Goal: Check status: Check status

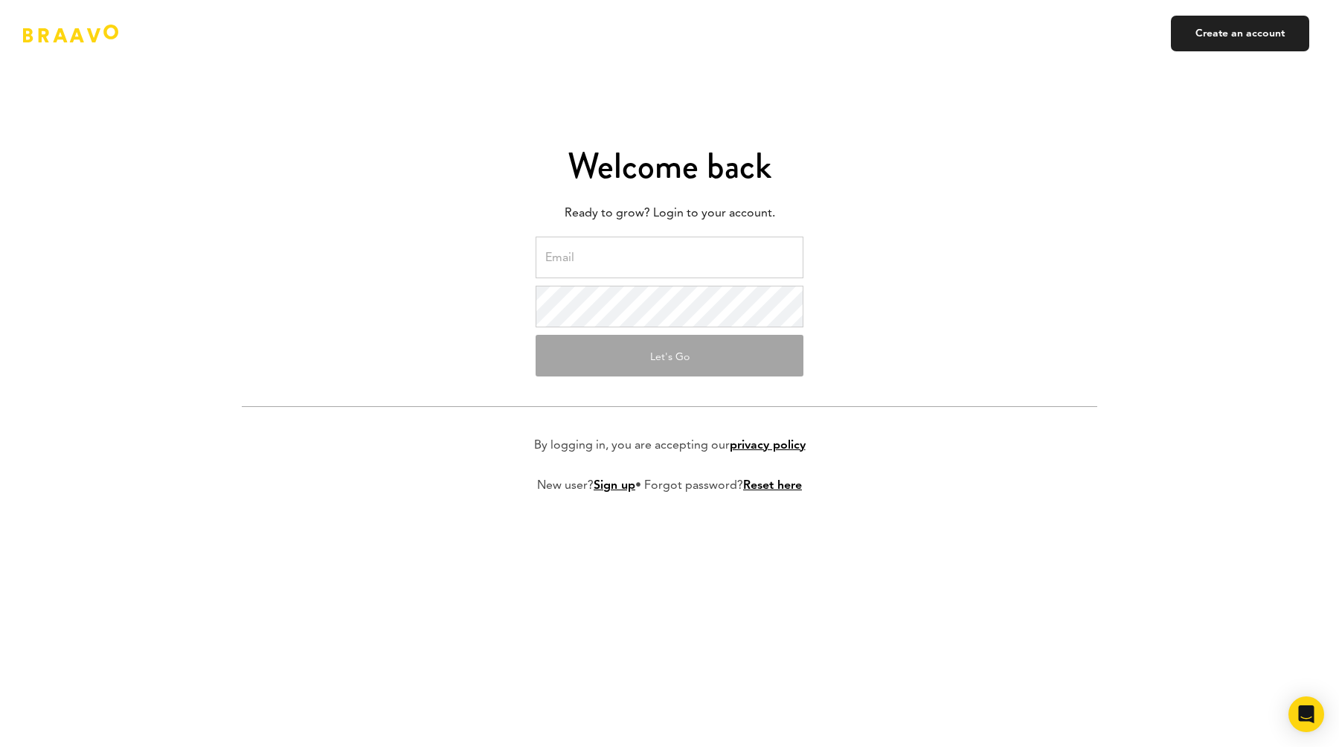
type input "[PERSON_NAME][EMAIL_ADDRESS][DOMAIN_NAME]"
click at [665, 368] on button "Let's Go" at bounding box center [670, 356] width 268 height 42
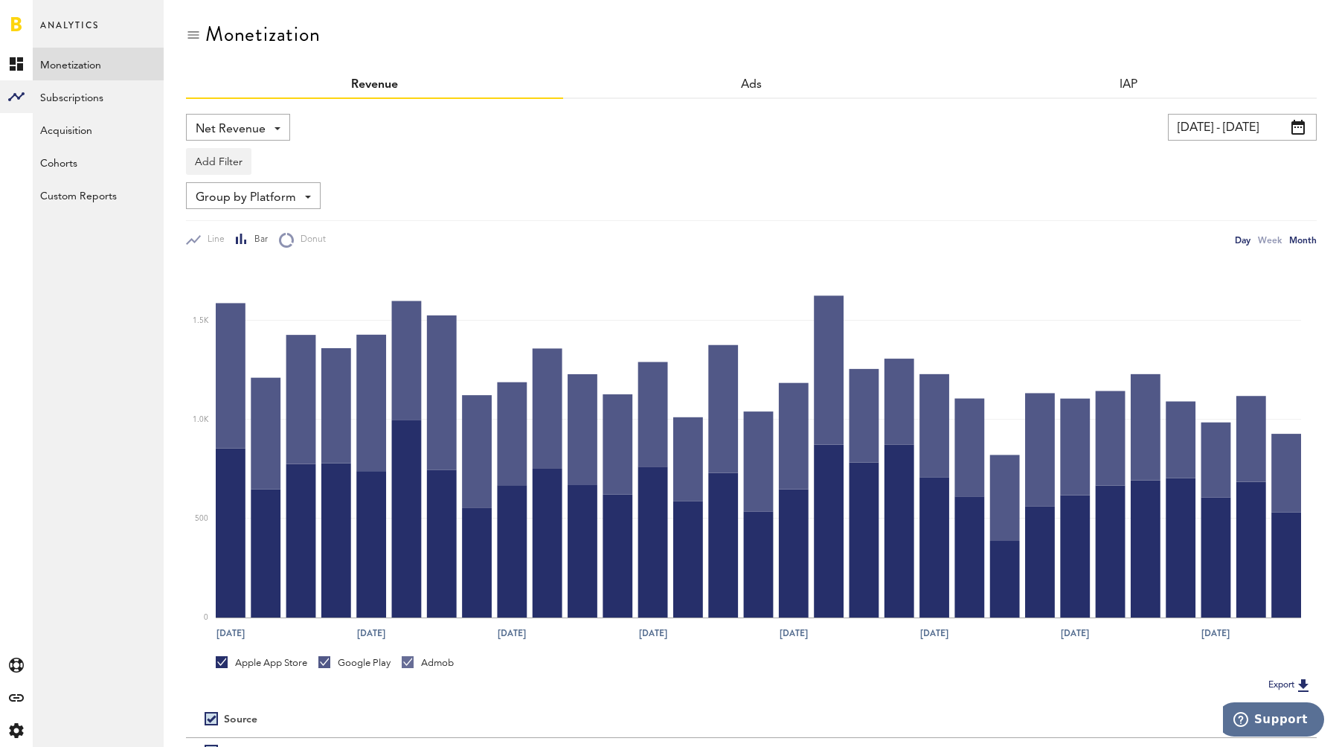
click at [1295, 235] on div "Month" at bounding box center [1304, 240] width 28 height 16
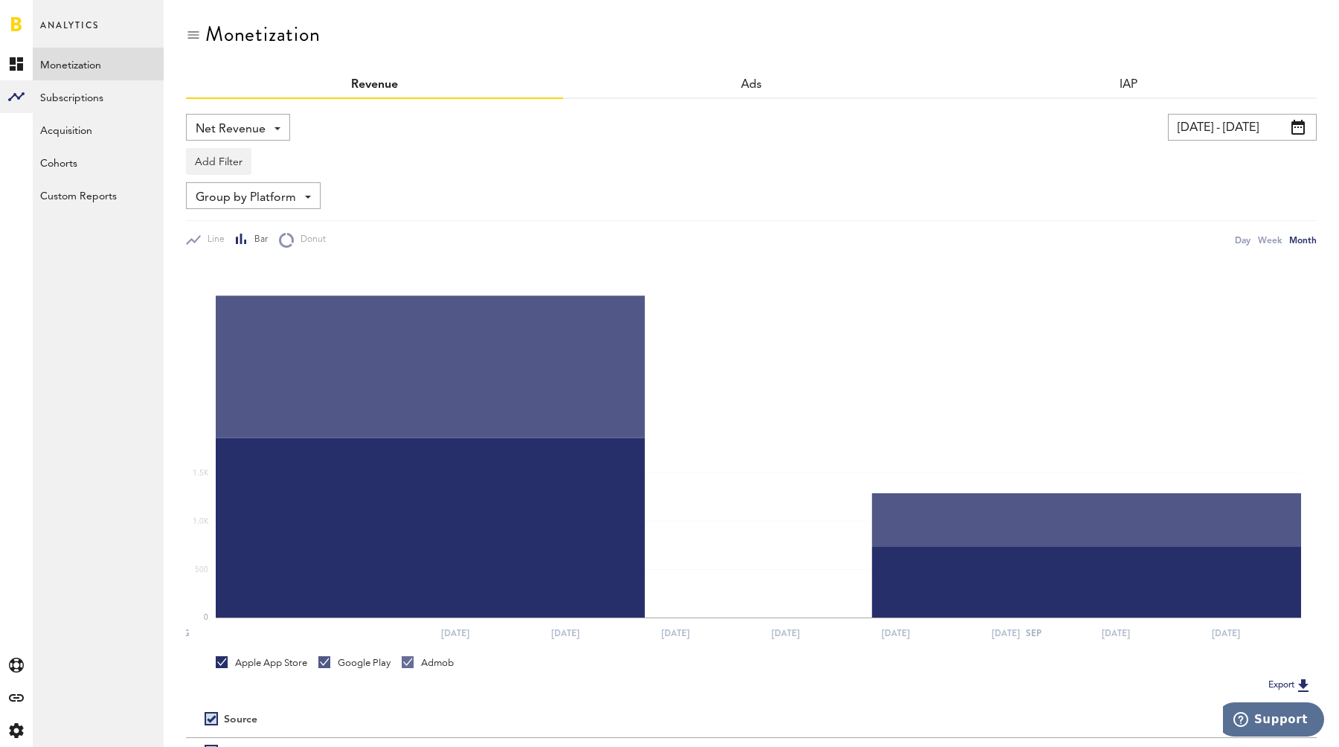
click at [1242, 140] on input "[DATE] - [DATE]" at bounding box center [1242, 127] width 149 height 27
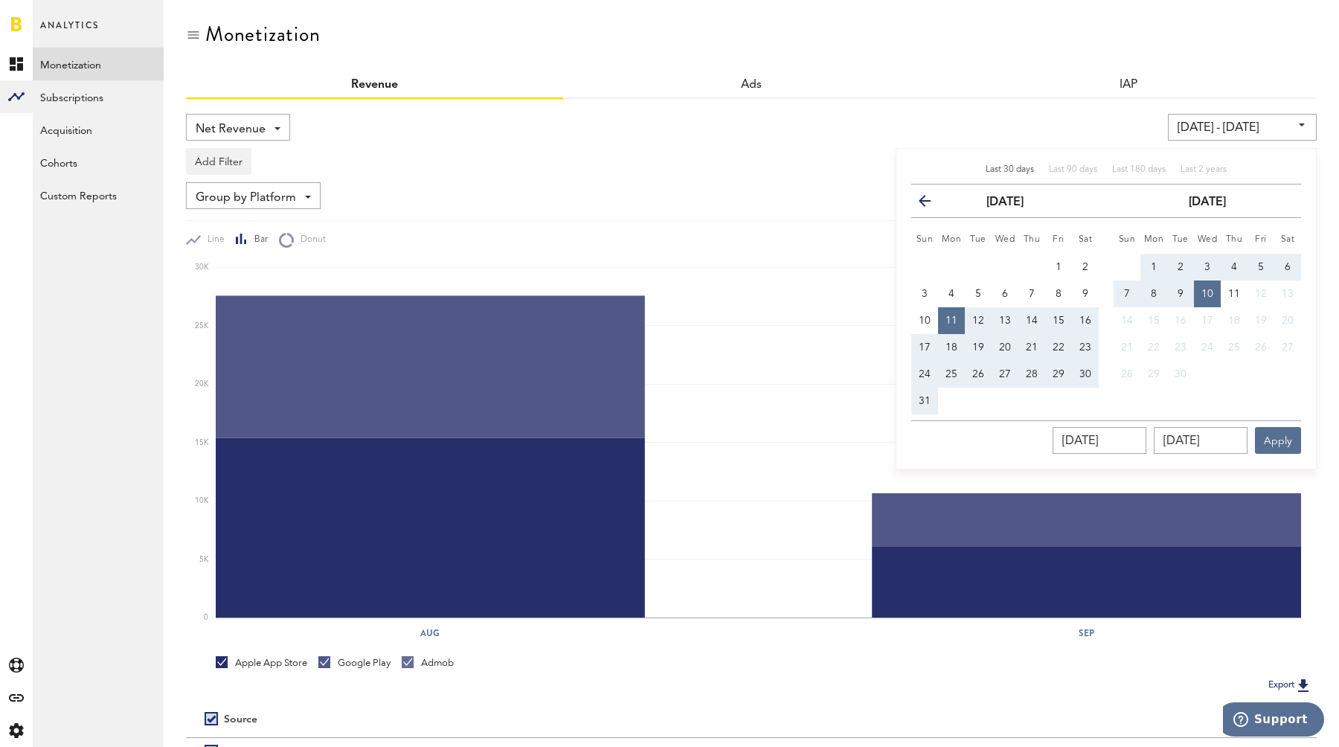
click at [1243, 129] on input "[DATE] - [DATE]" at bounding box center [1242, 127] width 149 height 27
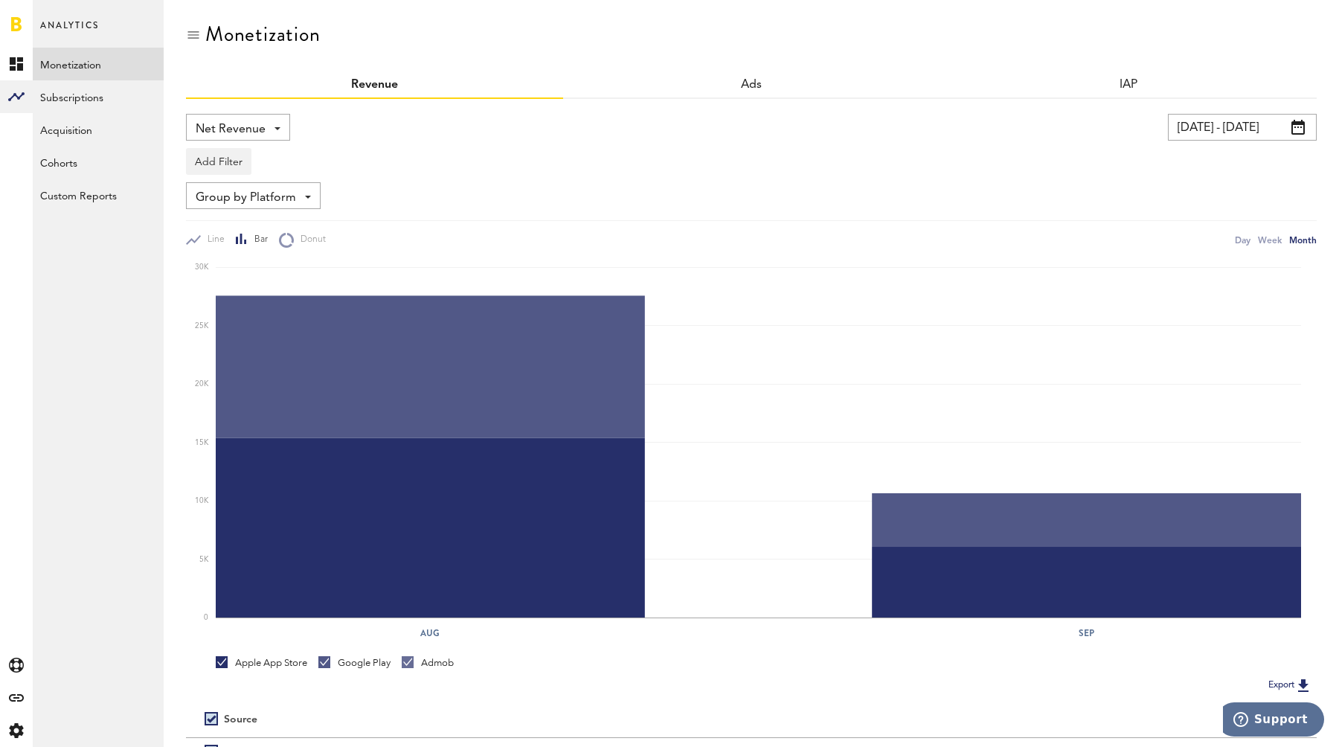
click at [1243, 129] on input "[DATE] - [DATE]" at bounding box center [1242, 127] width 149 height 27
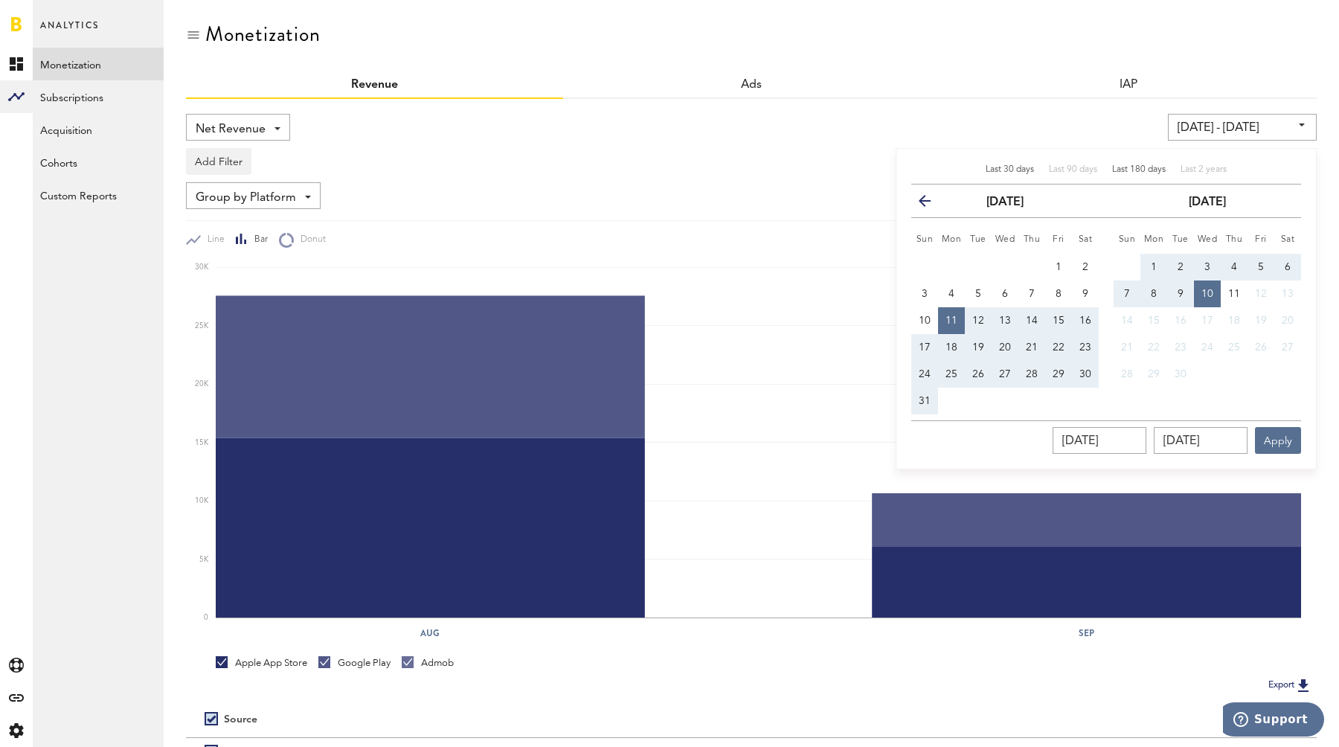
click at [1133, 170] on span "Last 180 days" at bounding box center [1139, 169] width 54 height 9
type input "[DATE] - [DATE]"
type input "[DATE]"
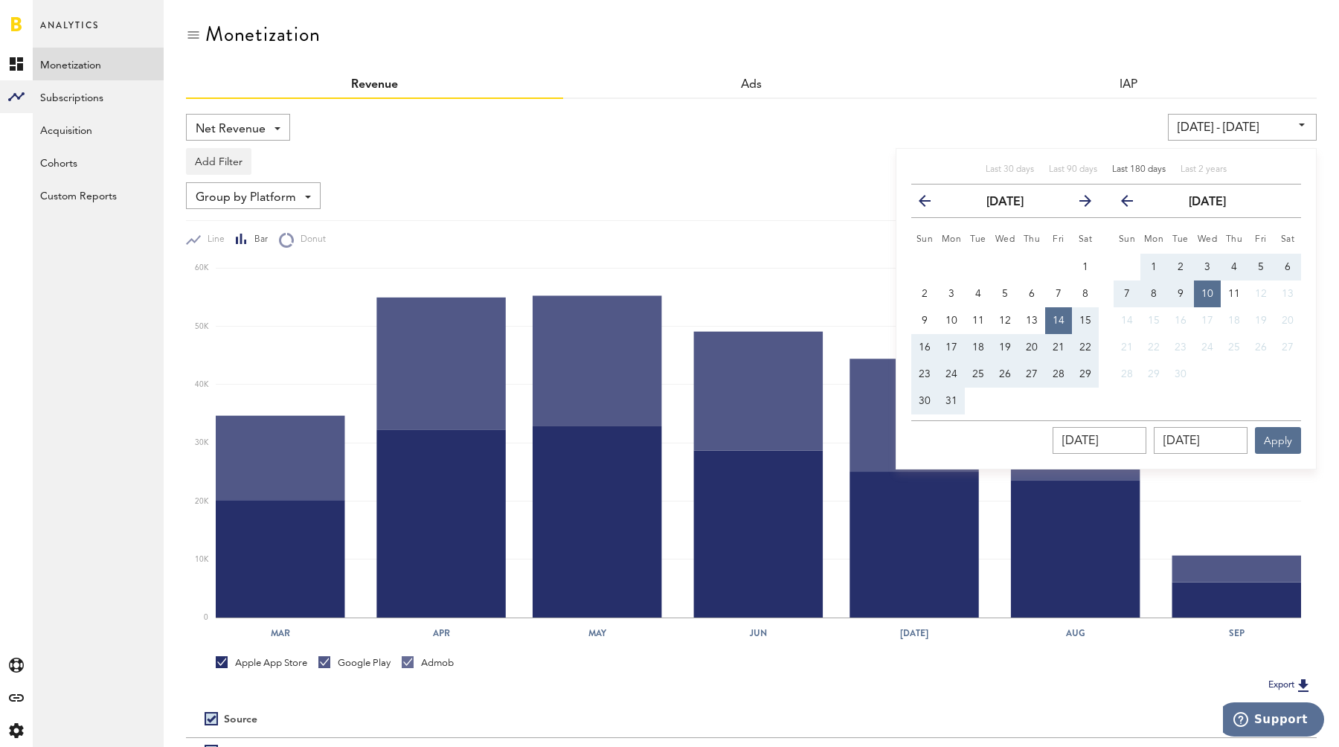
click at [984, 83] on div "IAP" at bounding box center [1128, 85] width 377 height 27
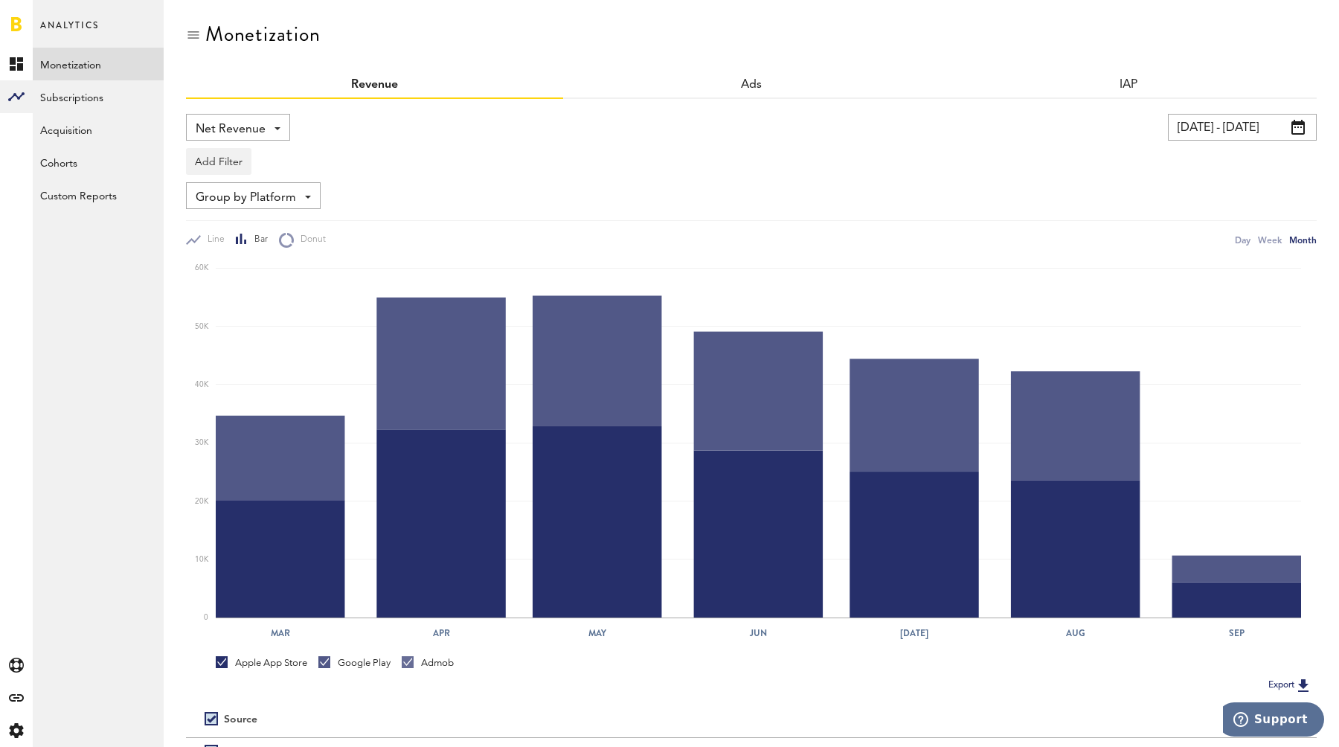
click at [1216, 127] on input "[DATE] - [DATE]" at bounding box center [1242, 127] width 149 height 27
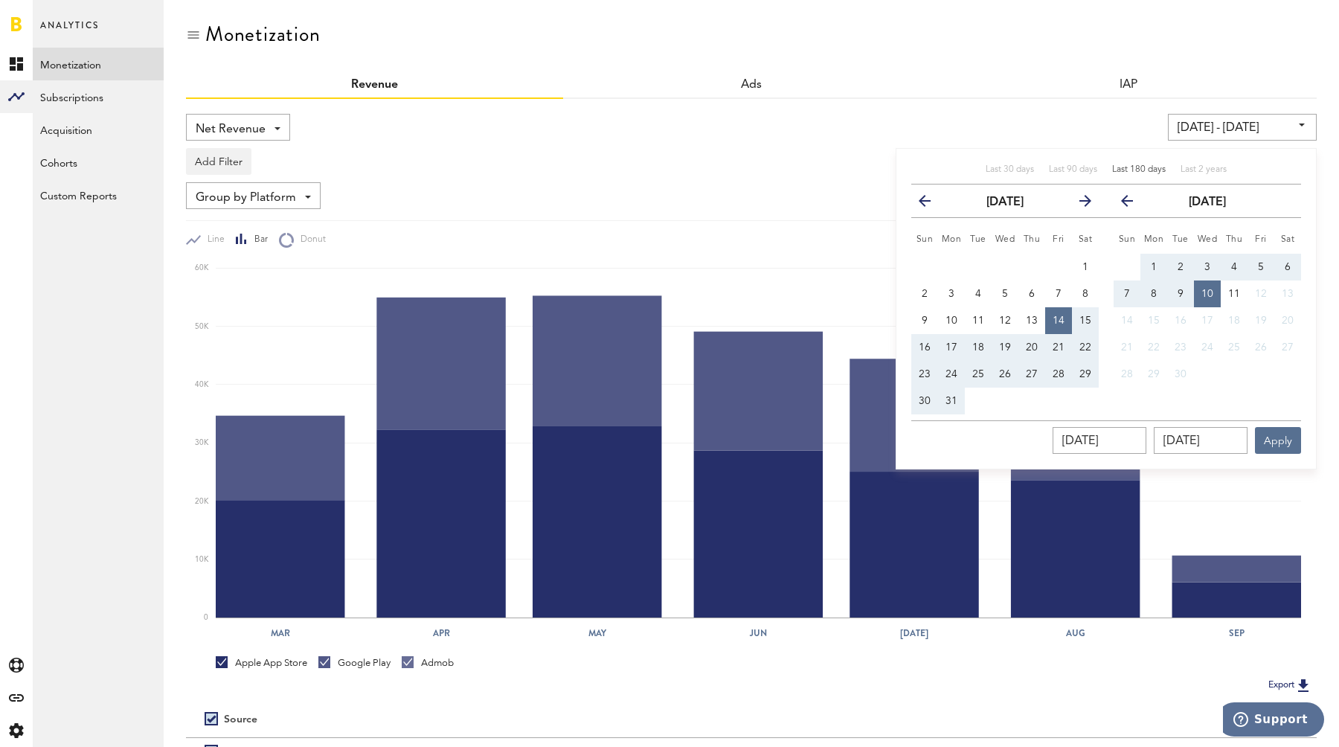
click at [931, 204] on icon "button" at bounding box center [931, 204] width 0 height 0
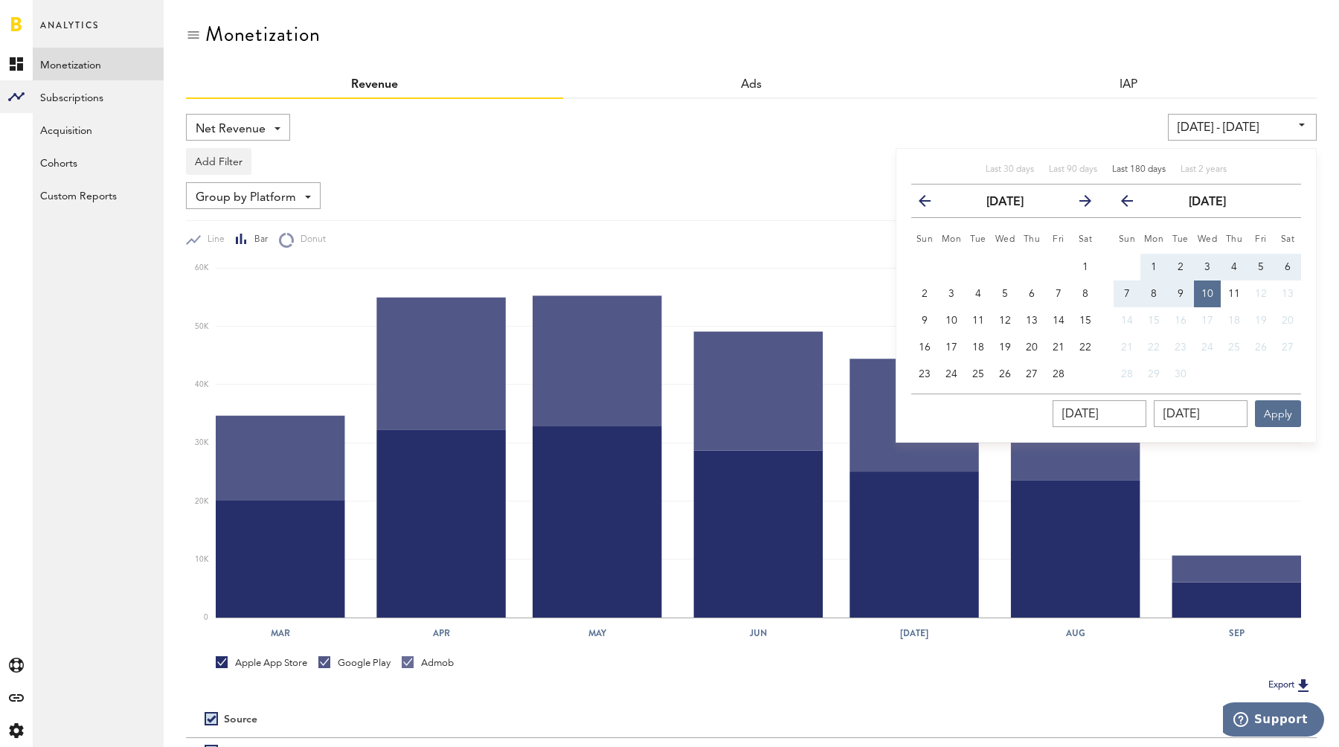
click at [931, 204] on icon "button" at bounding box center [931, 204] width 0 height 0
click at [1007, 271] on span "1" at bounding box center [1005, 267] width 6 height 10
type input "[DATE] - [DATE]"
type input "[DATE]"
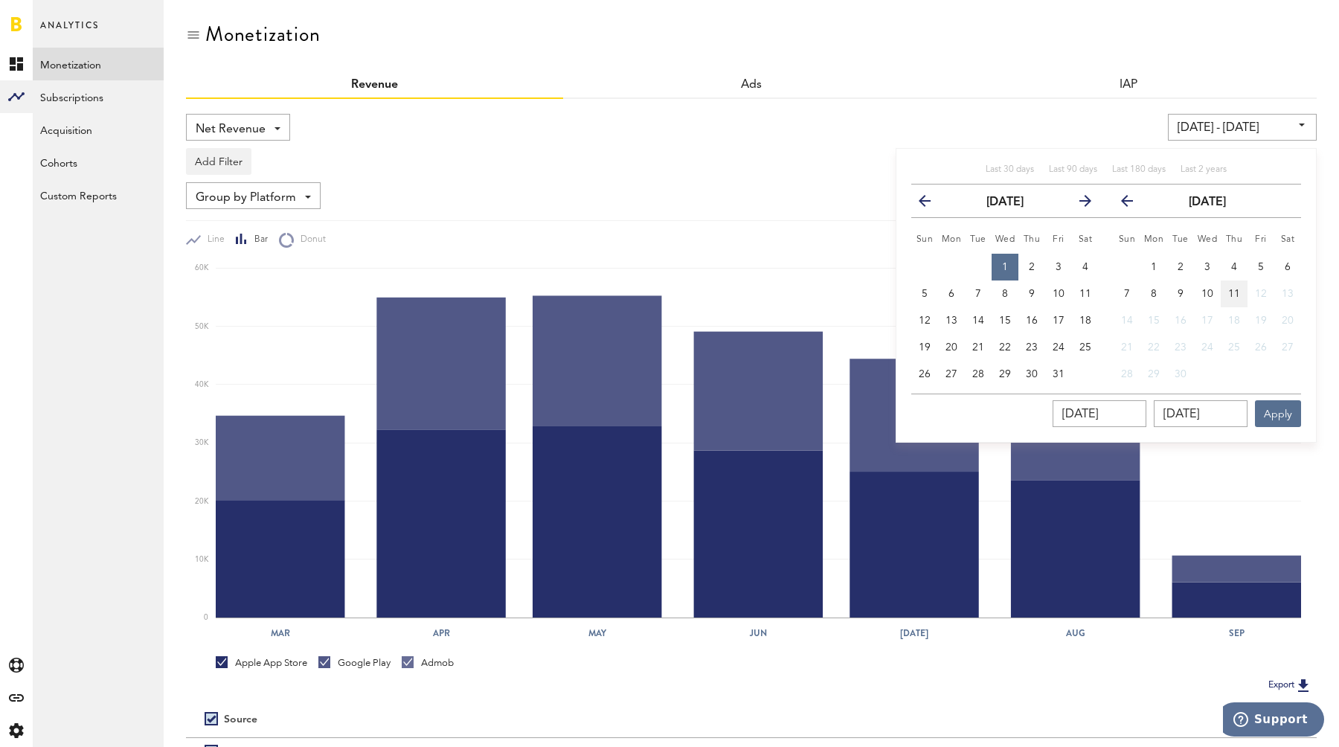
click at [1229, 298] on span "11" at bounding box center [1235, 294] width 12 height 10
type input "[DATE] - [DATE]"
type input "[DATE]"
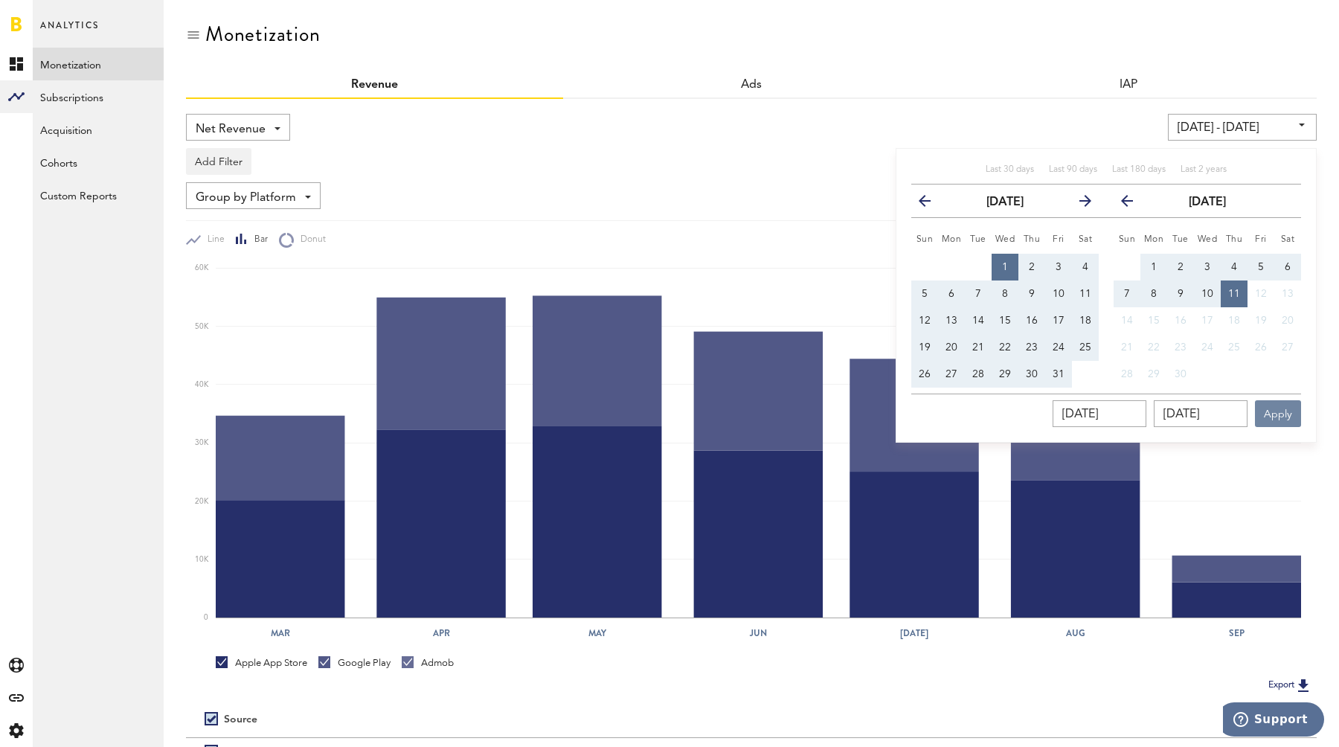
click at [1268, 414] on button "Apply" at bounding box center [1278, 413] width 46 height 27
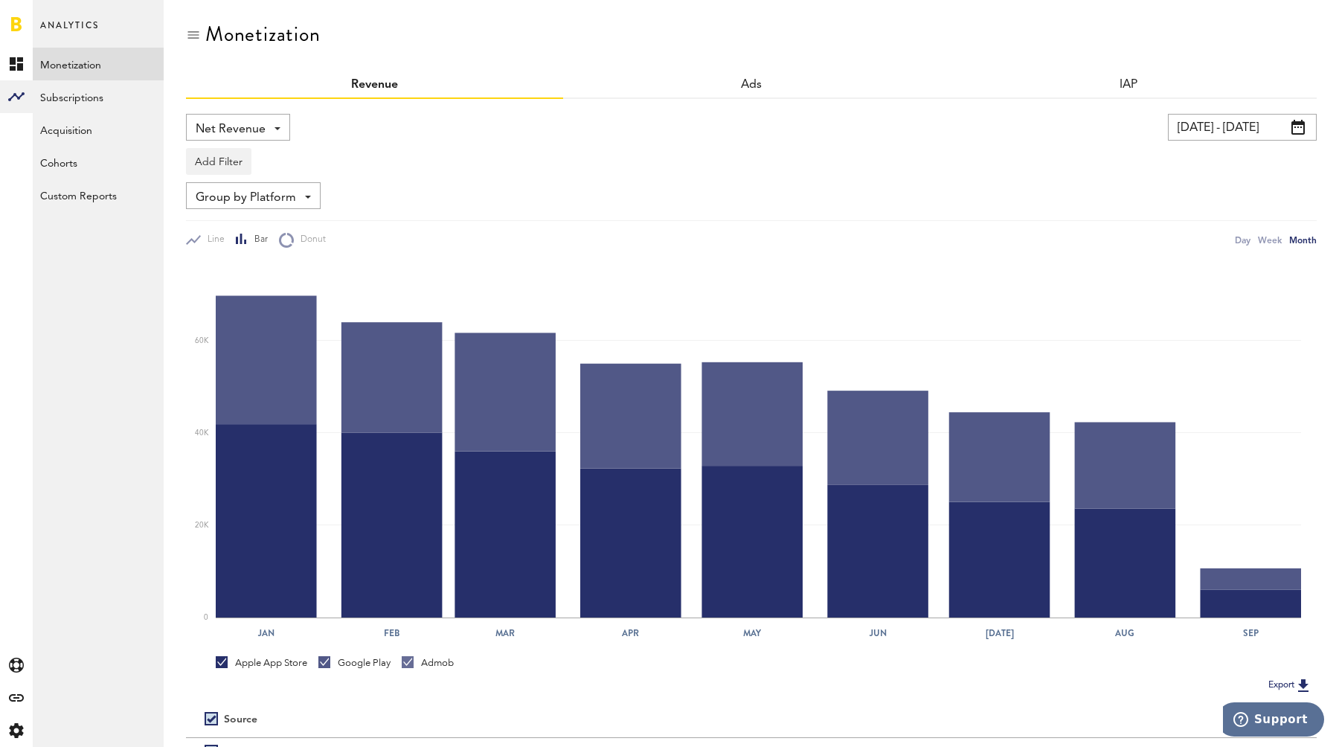
click at [350, 664] on div "Google Play" at bounding box center [354, 662] width 72 height 13
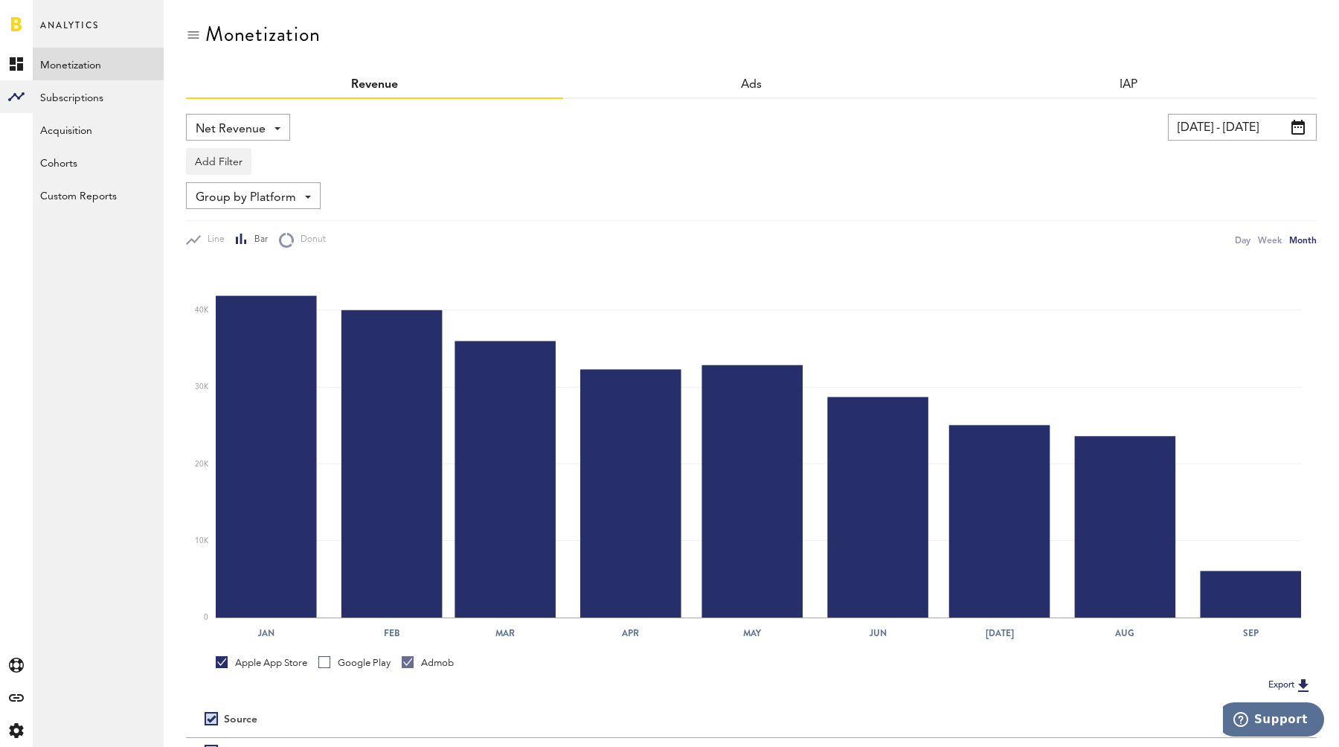
click at [347, 665] on div "Google Play" at bounding box center [354, 662] width 72 height 13
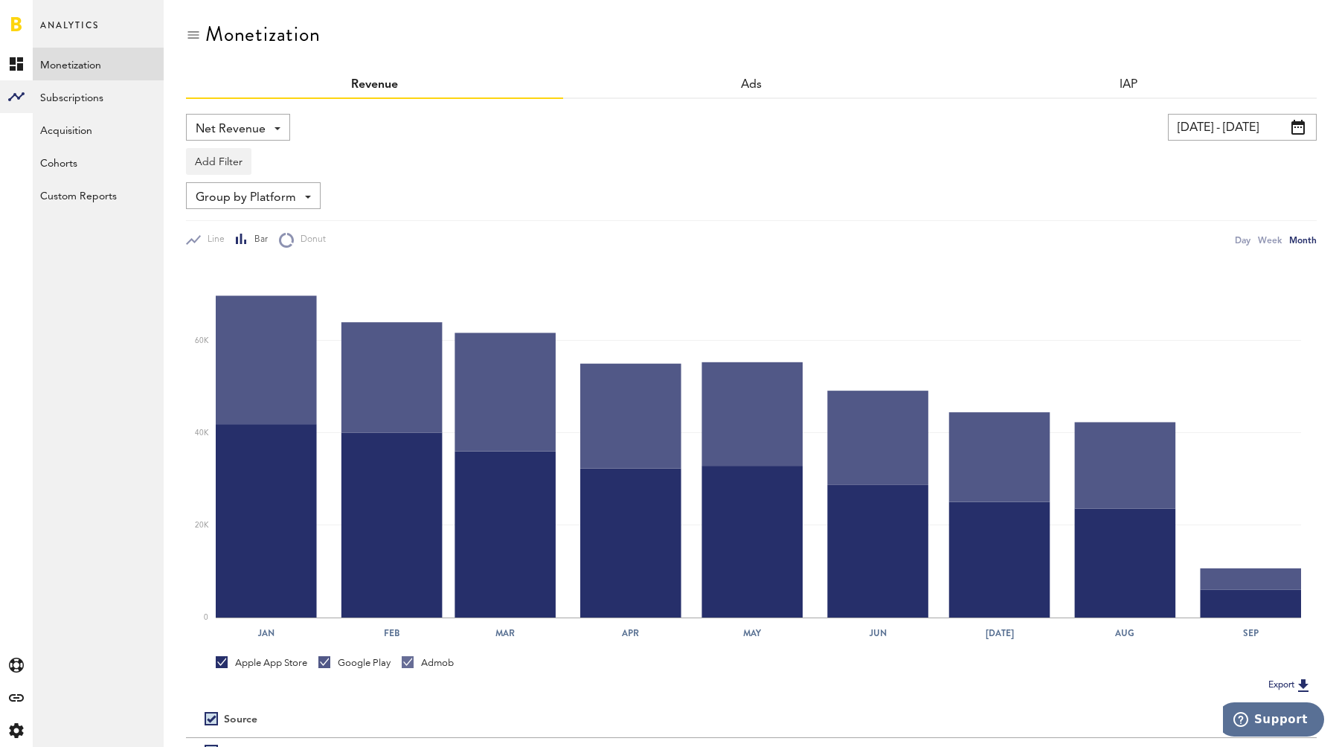
click at [262, 665] on div "Apple App Store" at bounding box center [262, 662] width 92 height 13
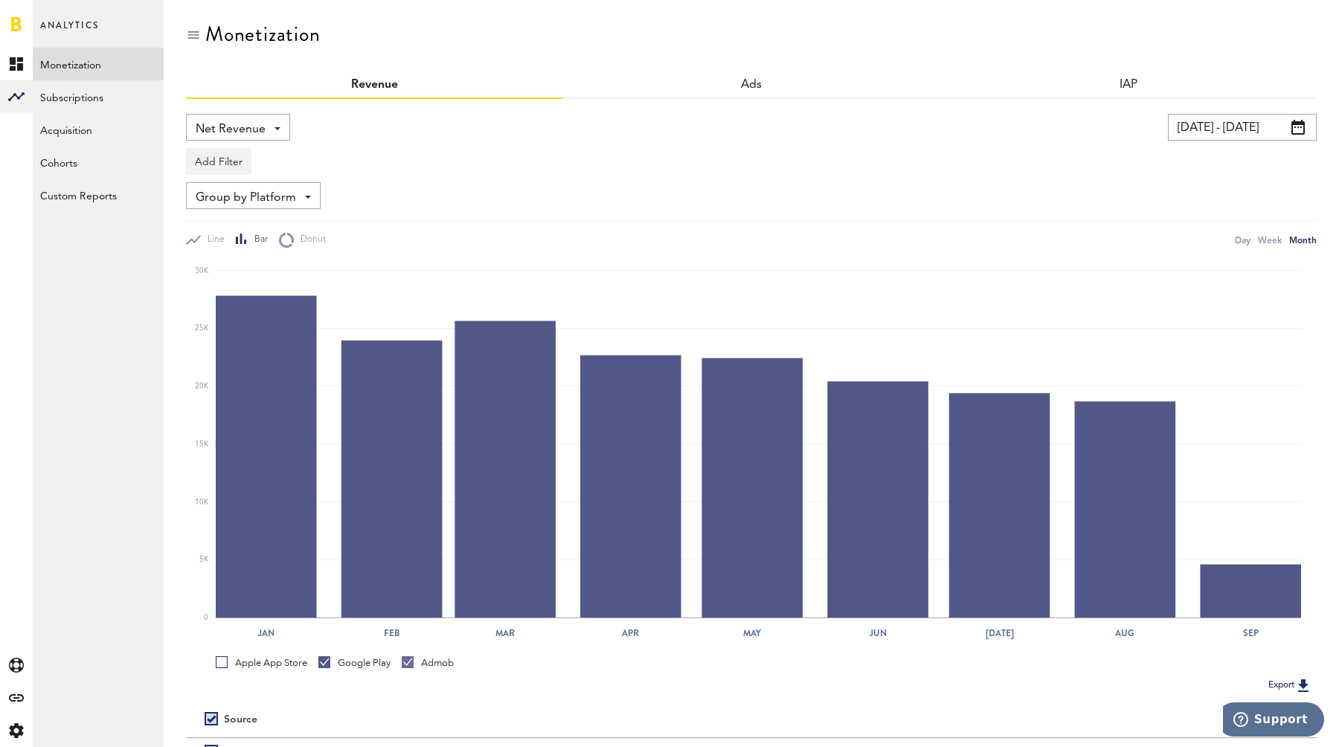
click at [281, 662] on div "Apple App Store" at bounding box center [262, 662] width 92 height 13
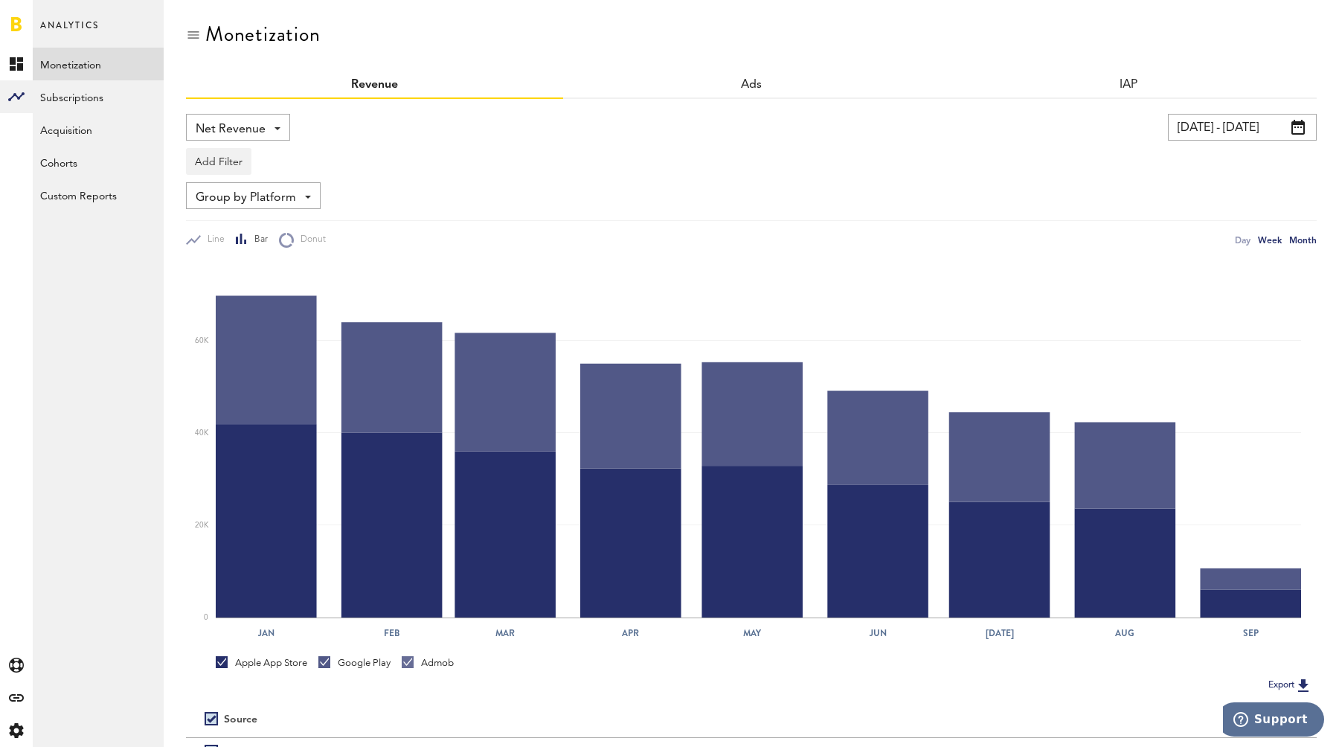
click at [1271, 240] on div "Week" at bounding box center [1270, 240] width 24 height 16
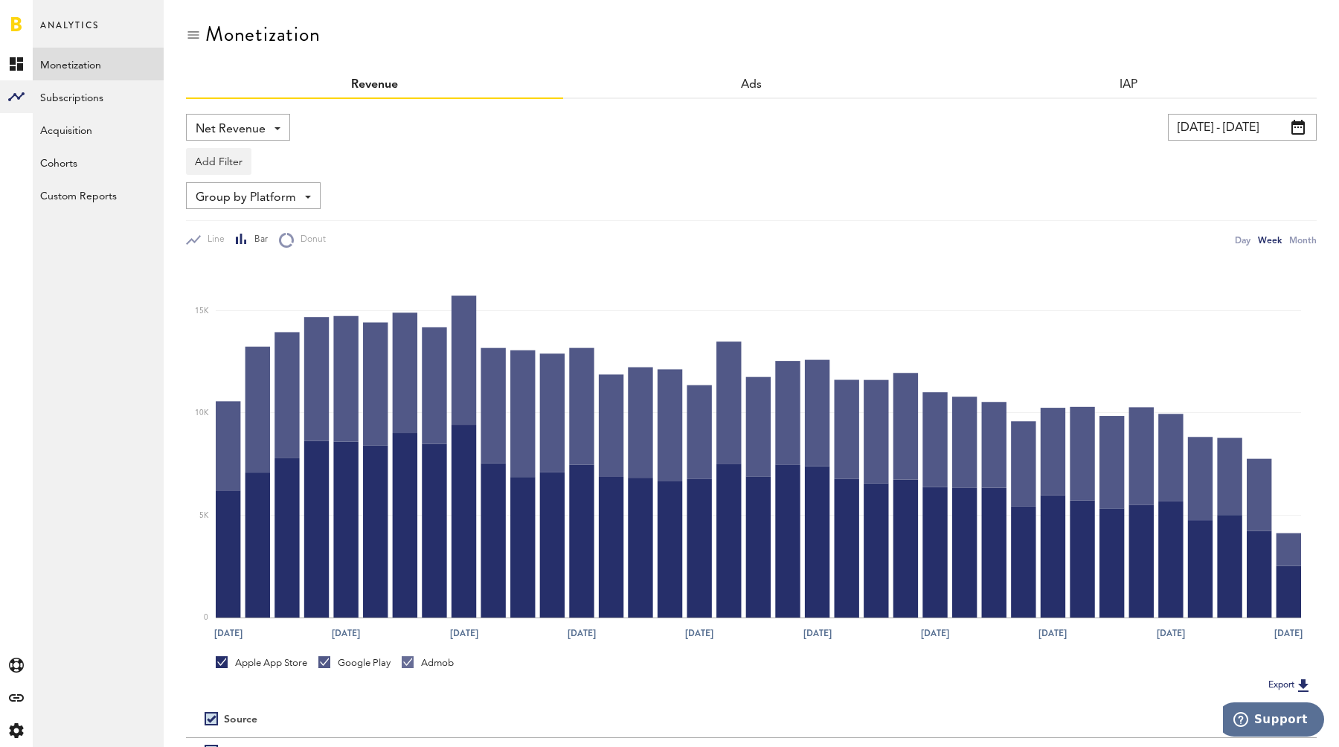
click at [420, 662] on div "Admob" at bounding box center [428, 662] width 52 height 13
click at [368, 656] on div "Google Play" at bounding box center [354, 662] width 72 height 13
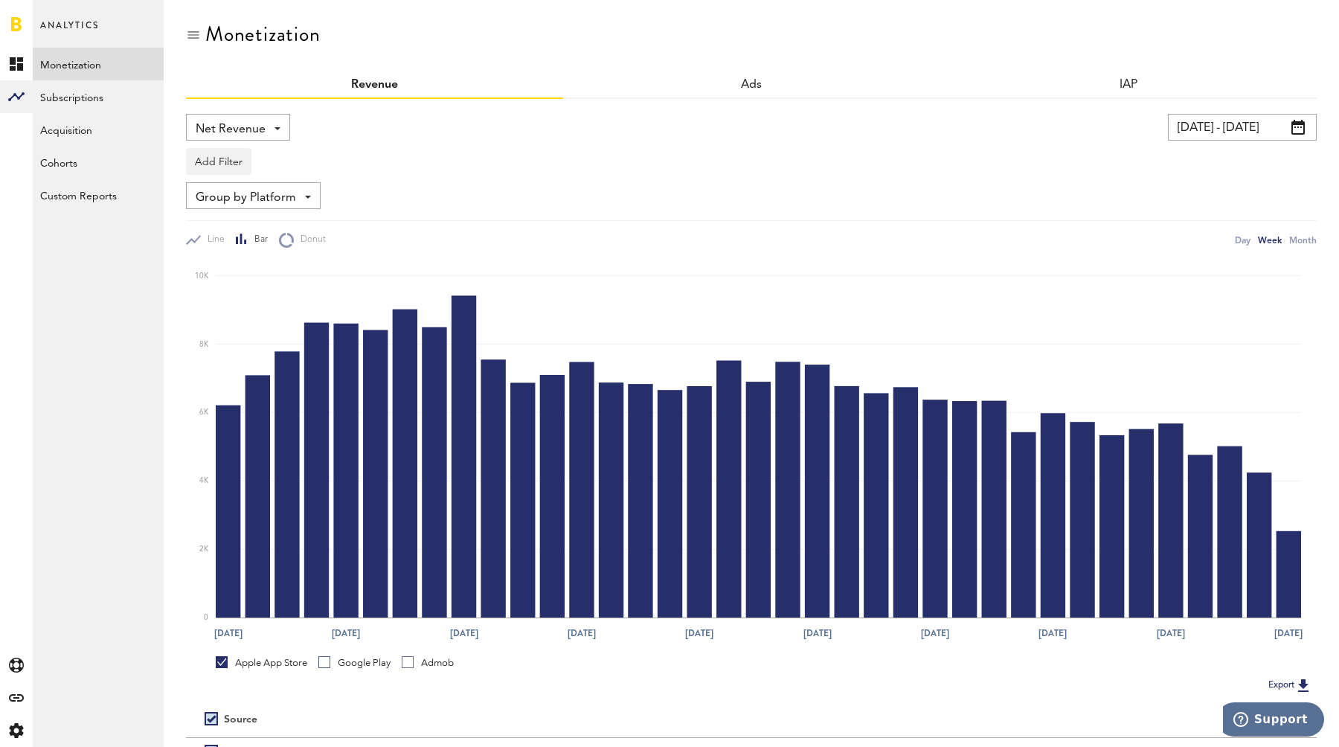
click at [357, 667] on div "Google Play" at bounding box center [354, 662] width 72 height 13
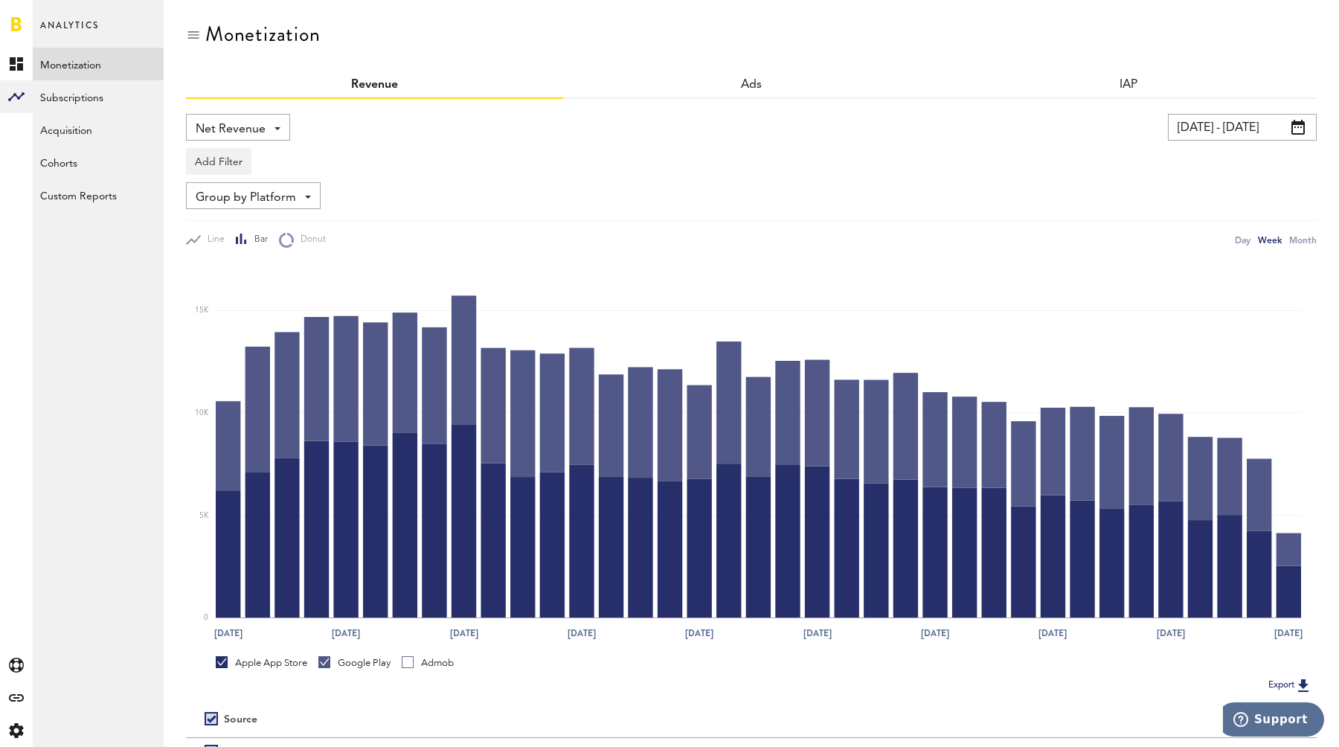
click at [286, 662] on div "Apple App Store" at bounding box center [262, 662] width 92 height 13
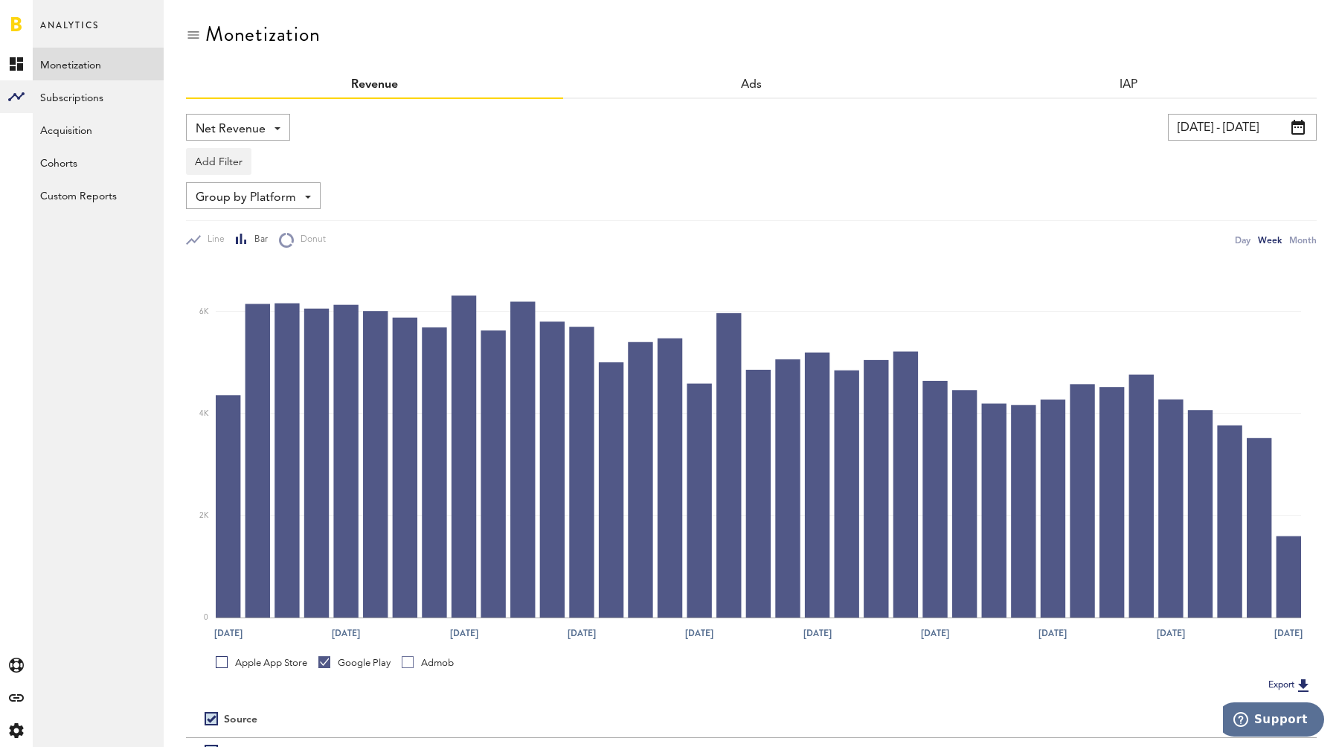
click at [263, 665] on div "Apple App Store" at bounding box center [262, 662] width 92 height 13
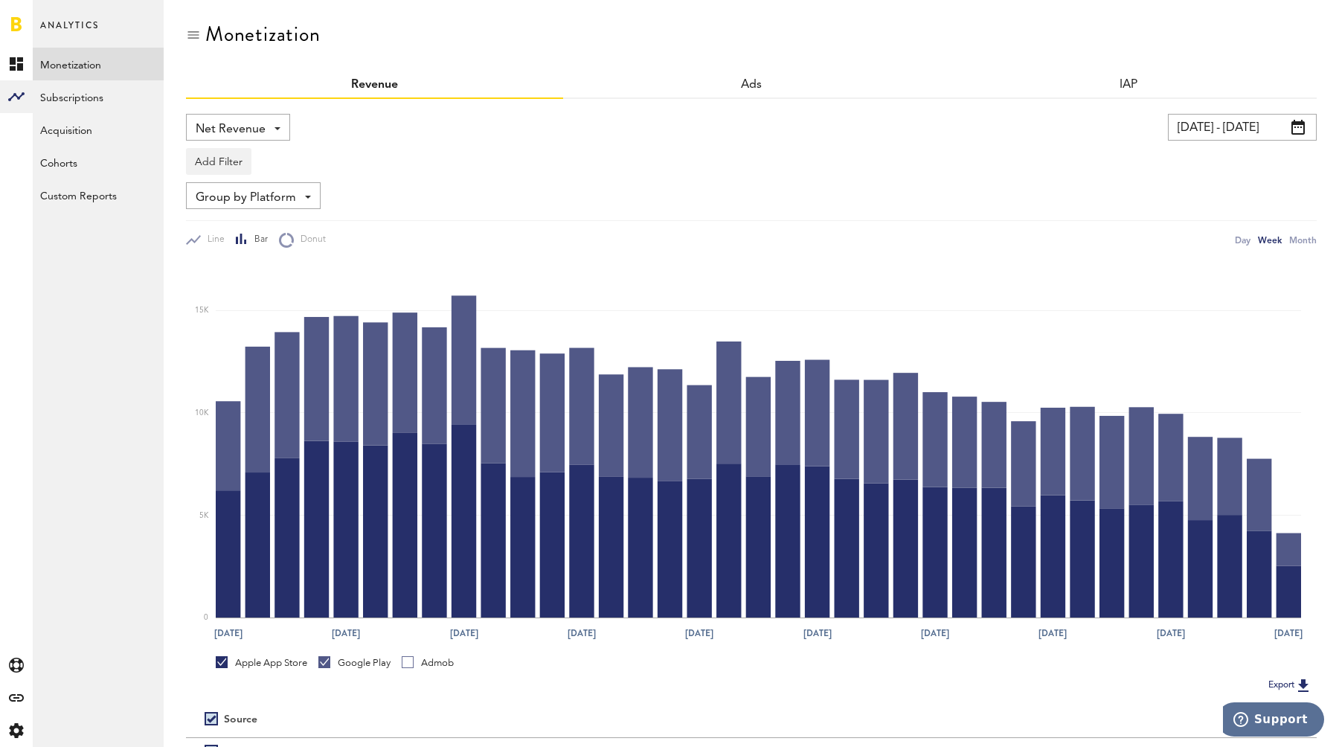
click at [342, 669] on div "Google Play" at bounding box center [354, 662] width 72 height 13
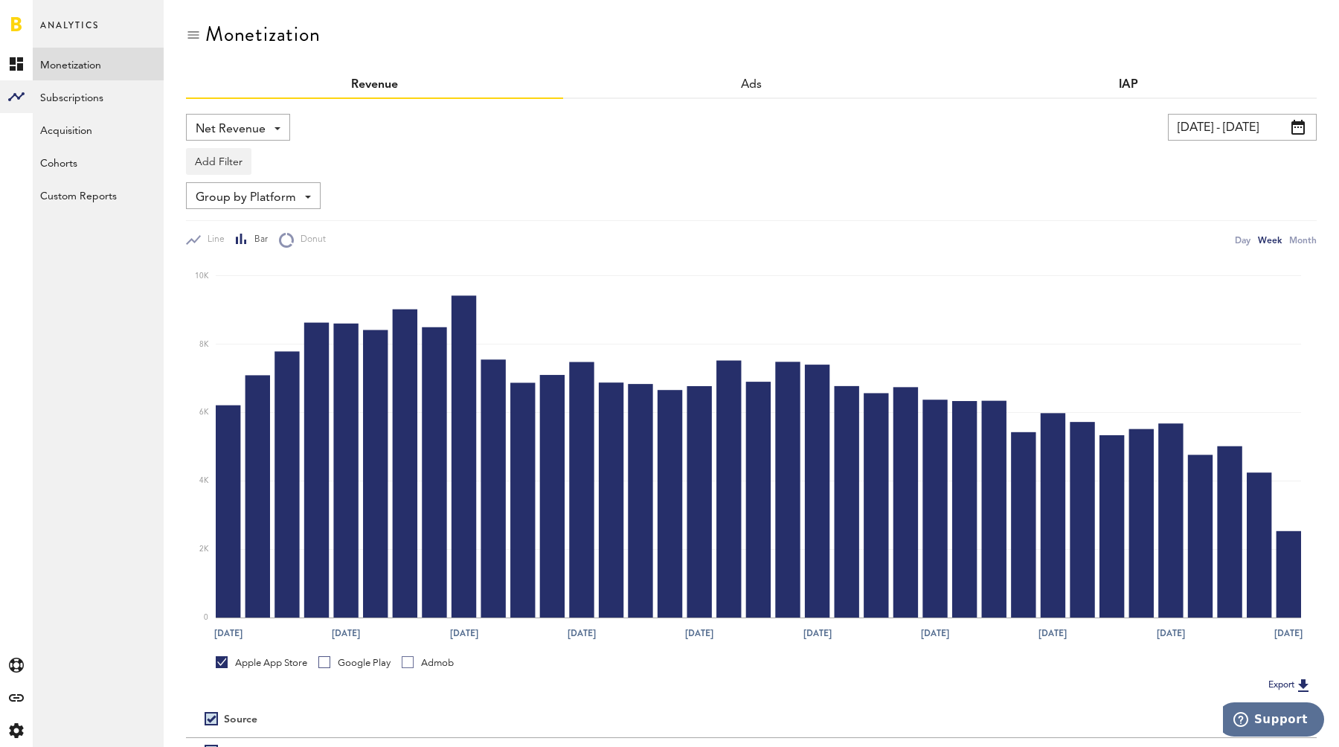
click at [1121, 86] on link "IAP" at bounding box center [1128, 85] width 19 height 12
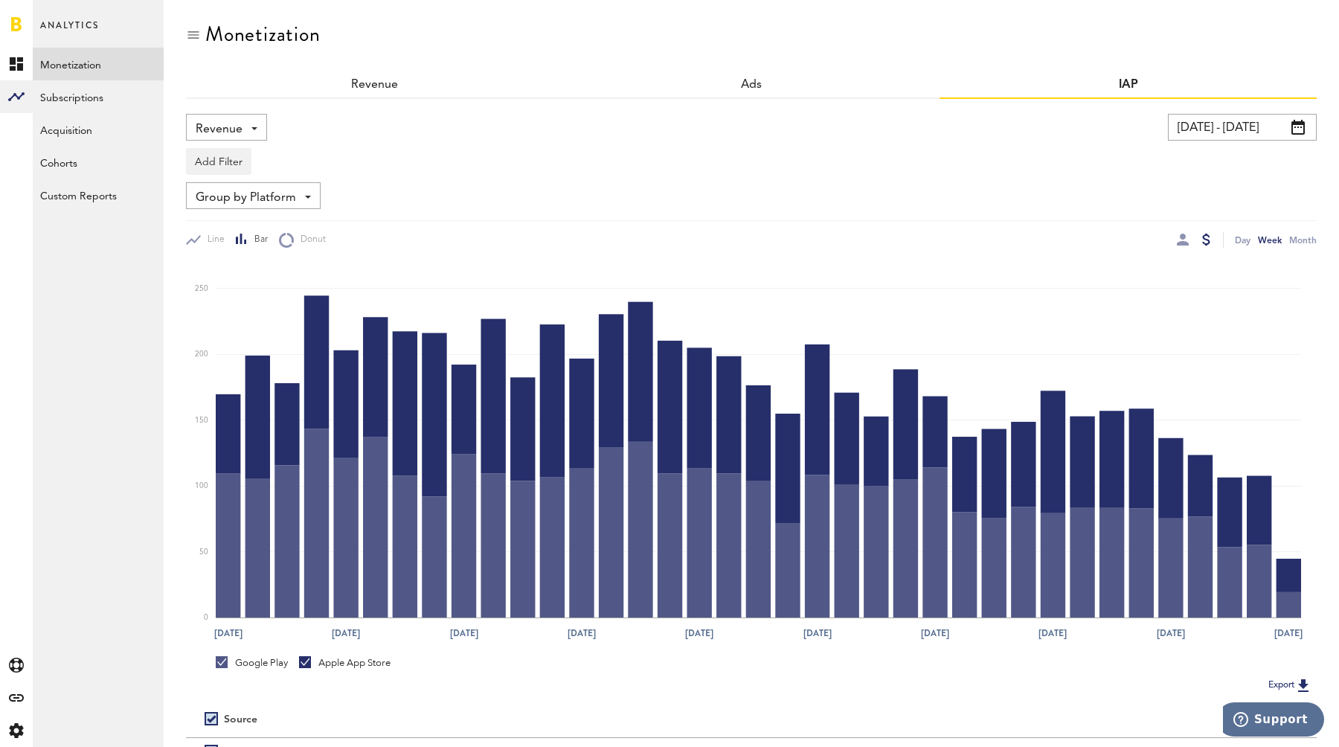
click at [334, 667] on div "Apple App Store" at bounding box center [345, 662] width 92 height 13
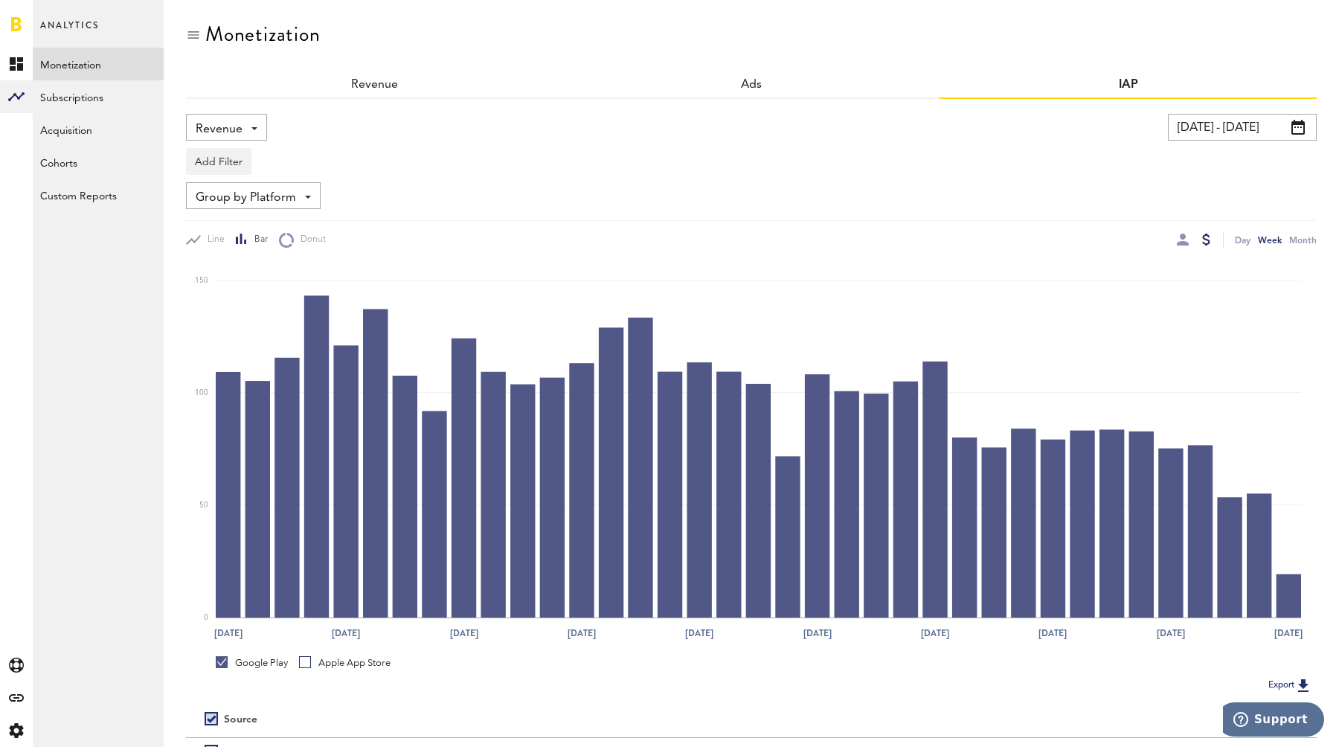
click at [310, 660] on link "Apple App Store" at bounding box center [345, 662] width 92 height 13
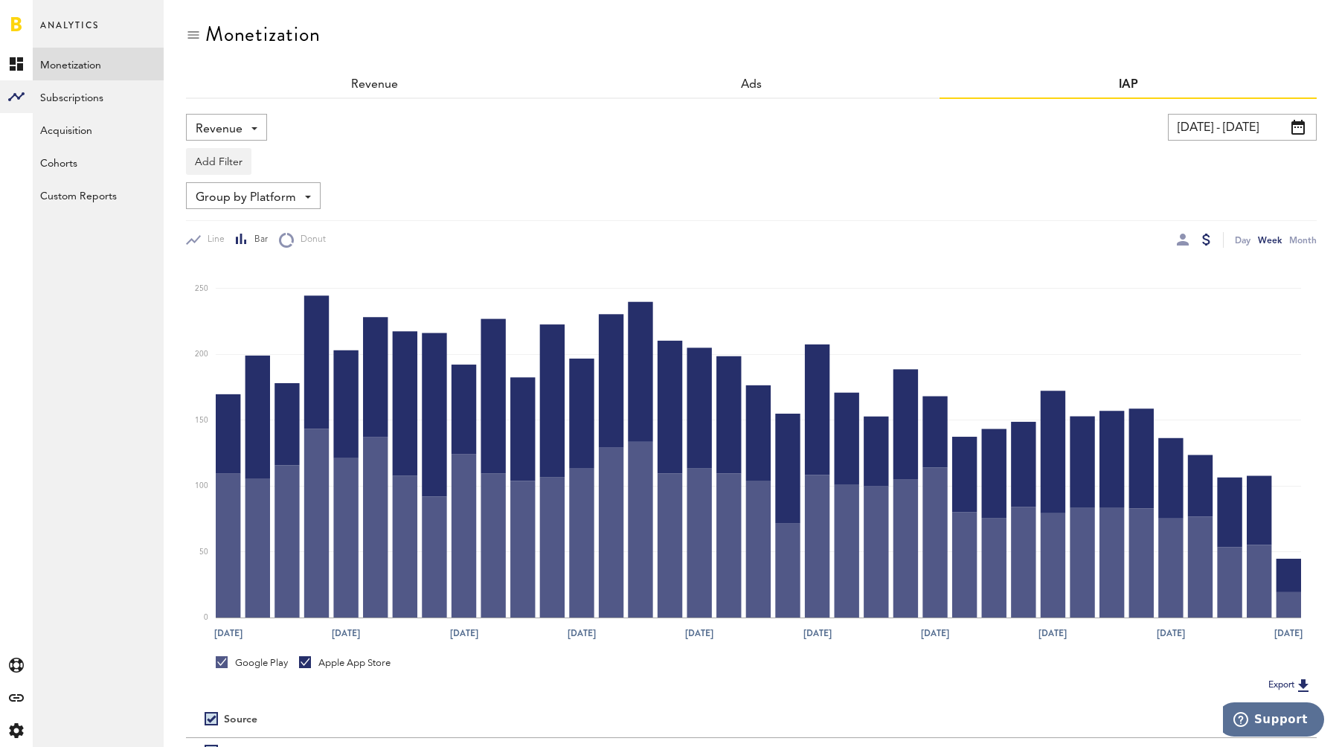
click at [266, 665] on div "Google Play" at bounding box center [252, 662] width 72 height 13
